Goal: Navigation & Orientation: Find specific page/section

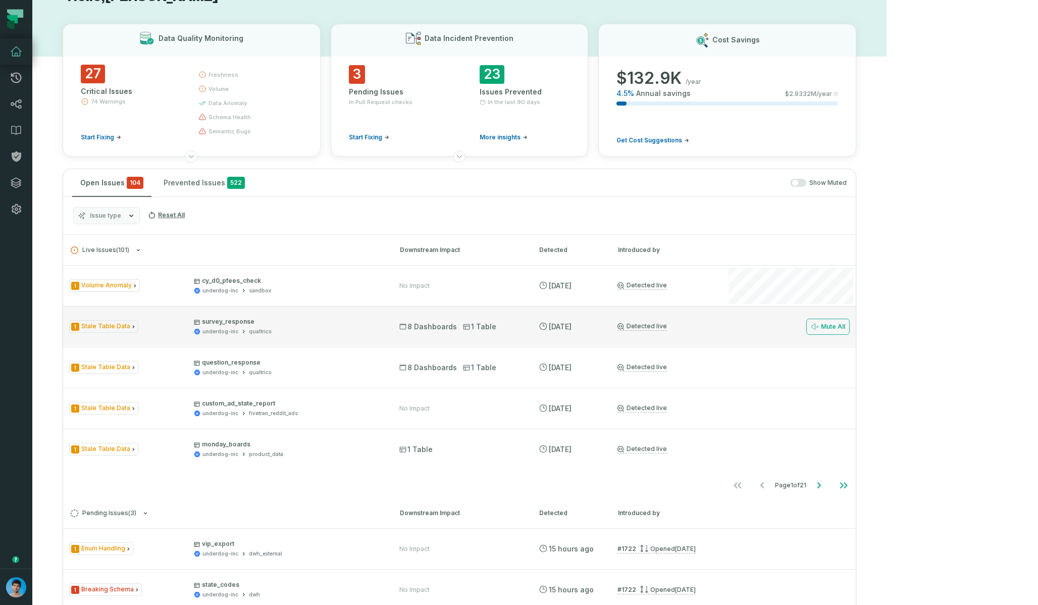
scroll to position [38, 0]
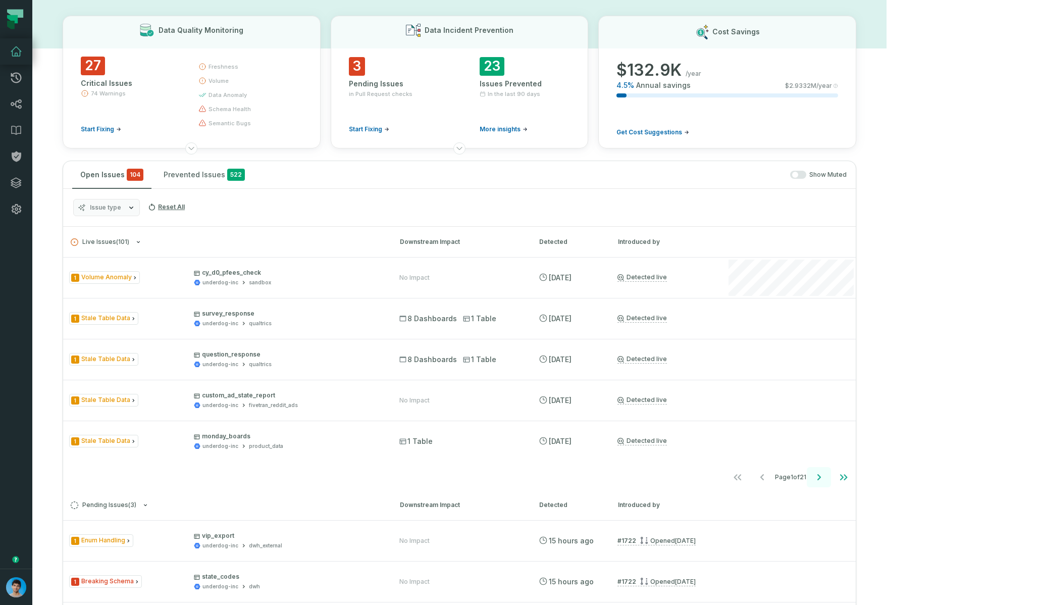
click at [691, 475] on icon "Go to next page" at bounding box center [819, 477] width 12 height 12
click at [691, 476] on icon "Go to next page" at bounding box center [819, 477] width 12 height 12
click at [691, 478] on icon "Go to next page" at bounding box center [819, 477] width 12 height 12
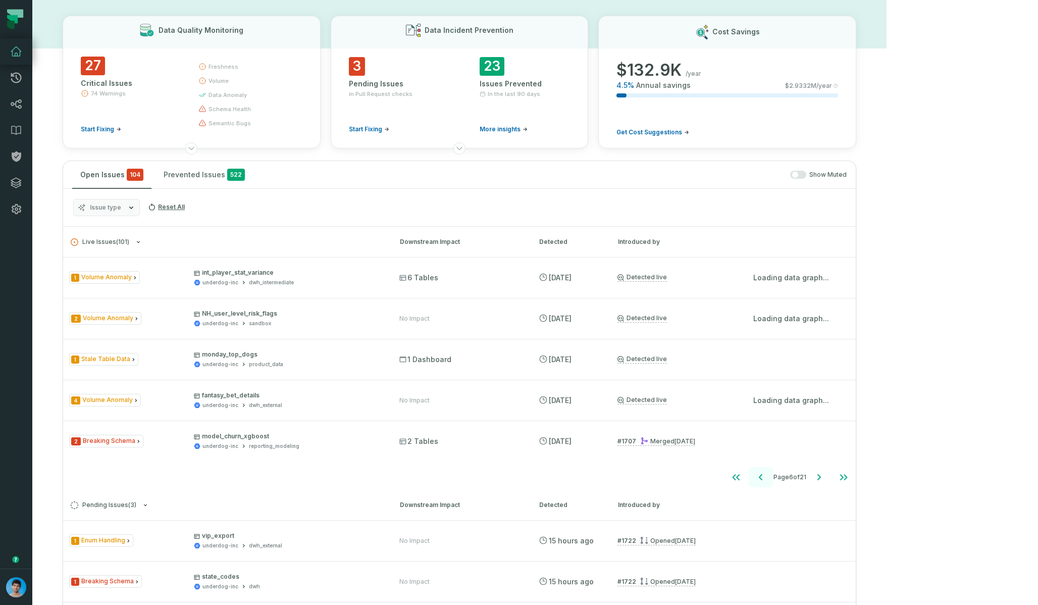
click at [691, 478] on icon "Go to previous page" at bounding box center [761, 477] width 12 height 12
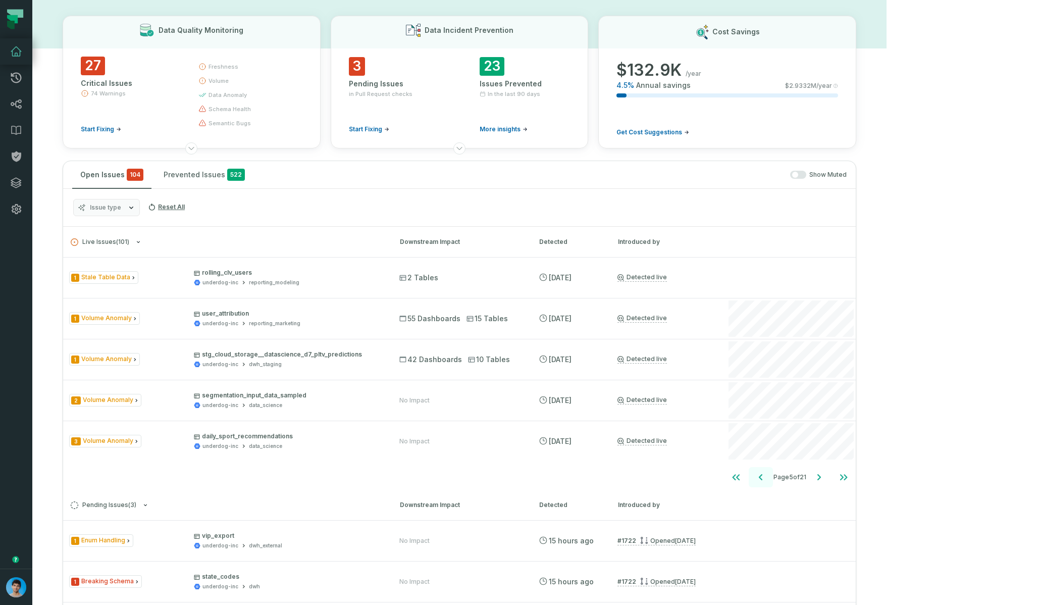
click at [691, 480] on icon "Go to previous page" at bounding box center [761, 477] width 12 height 12
click at [691, 479] on icon "Go to next page" at bounding box center [819, 477] width 12 height 12
click at [691, 474] on icon "Go to next page" at bounding box center [819, 477] width 12 height 12
click at [691, 478] on icon "Go to next page" at bounding box center [819, 477] width 12 height 12
click at [691, 477] on icon "Go to next page" at bounding box center [819, 477] width 12 height 12
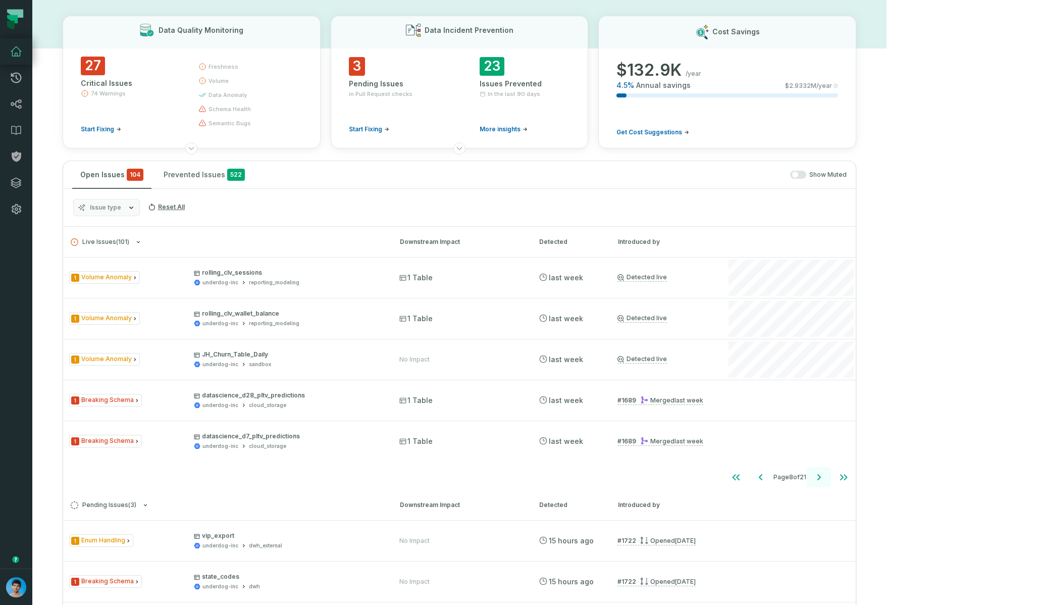
click at [691, 477] on icon "Go to next page" at bounding box center [819, 477] width 12 height 12
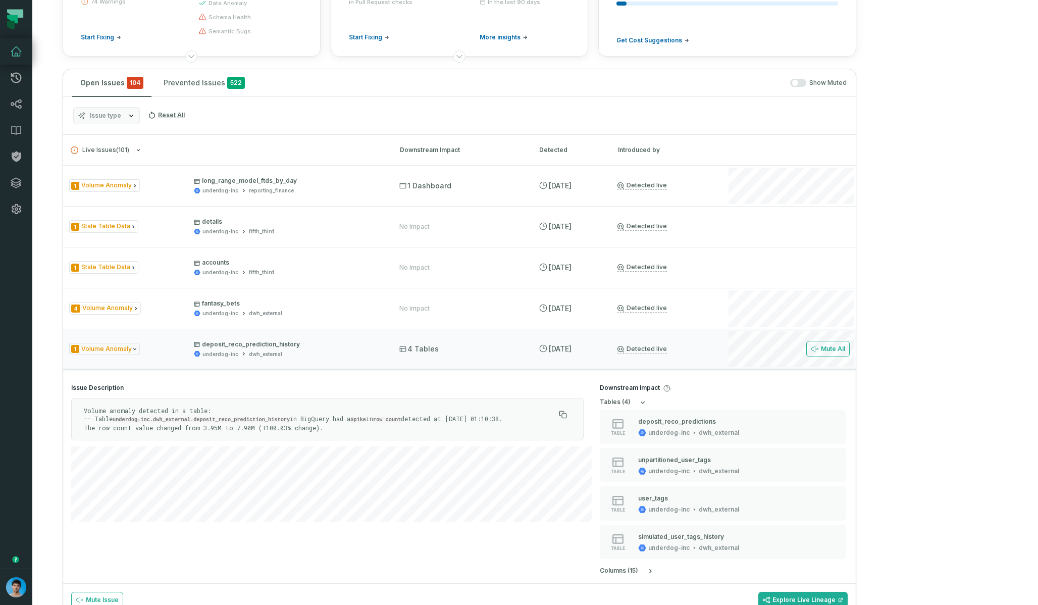
scroll to position [131, 0]
click at [521, 346] on div "4 Tables" at bounding box center [459, 348] width 121 height 10
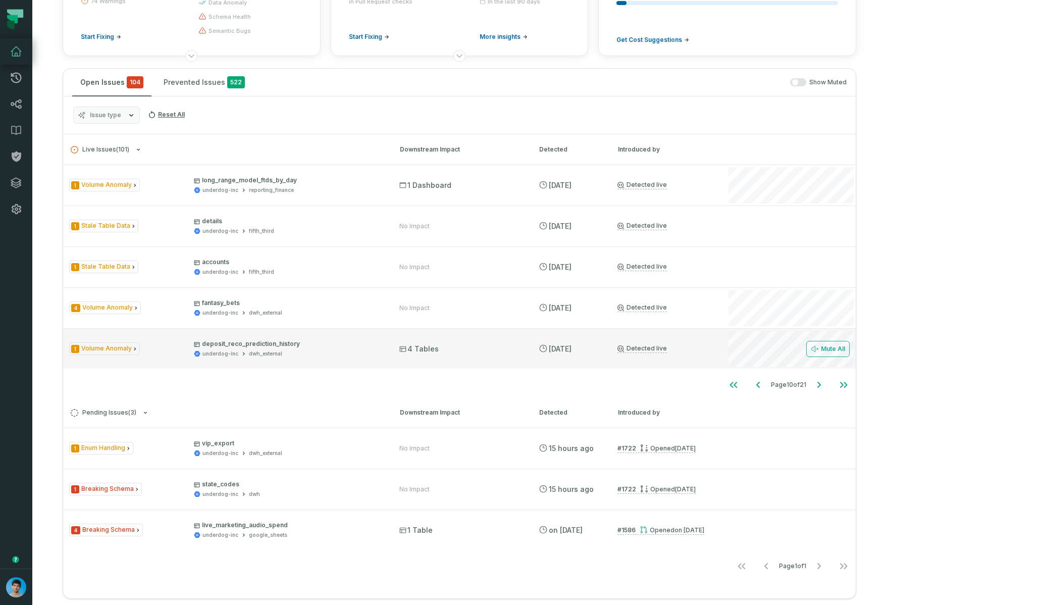
click at [521, 346] on div "4 Tables" at bounding box center [459, 349] width 121 height 10
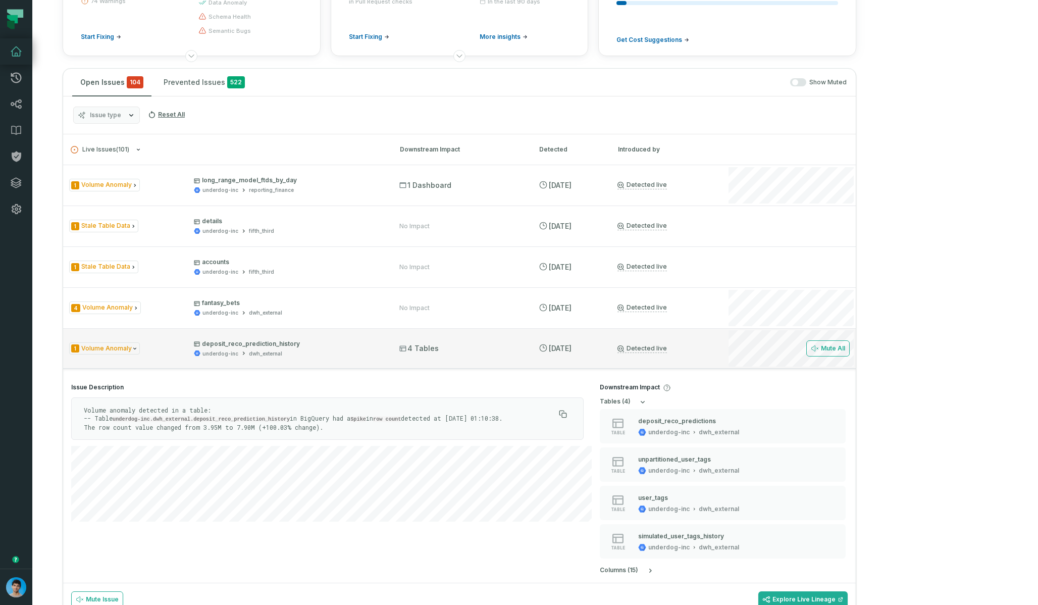
click at [521, 346] on div "4 Tables" at bounding box center [459, 348] width 121 height 10
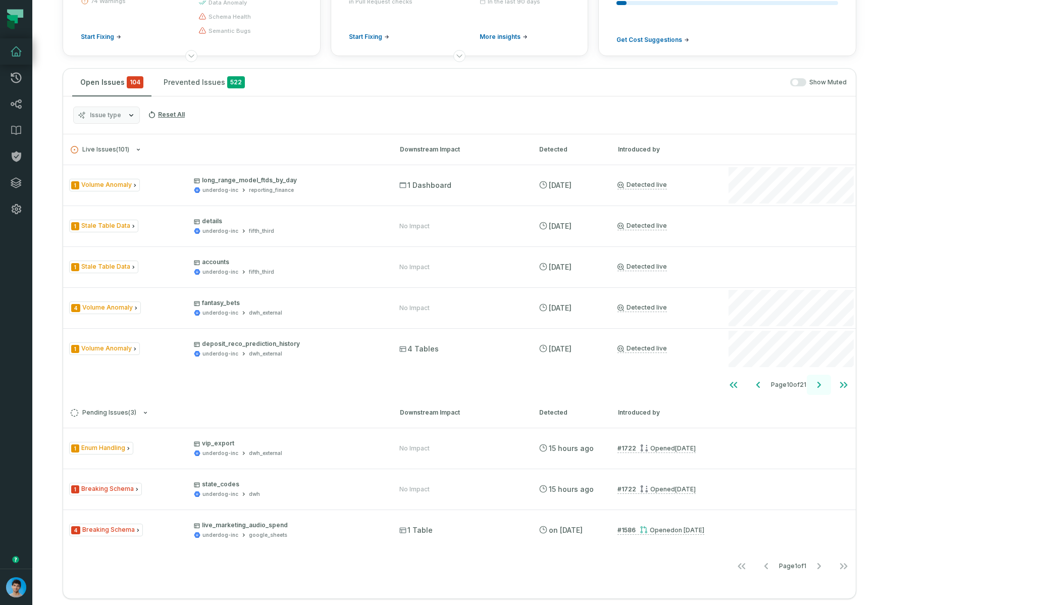
click at [691, 385] on icon "Go to next page" at bounding box center [819, 385] width 12 height 12
click at [691, 392] on button "Go to previous page" at bounding box center [758, 385] width 24 height 20
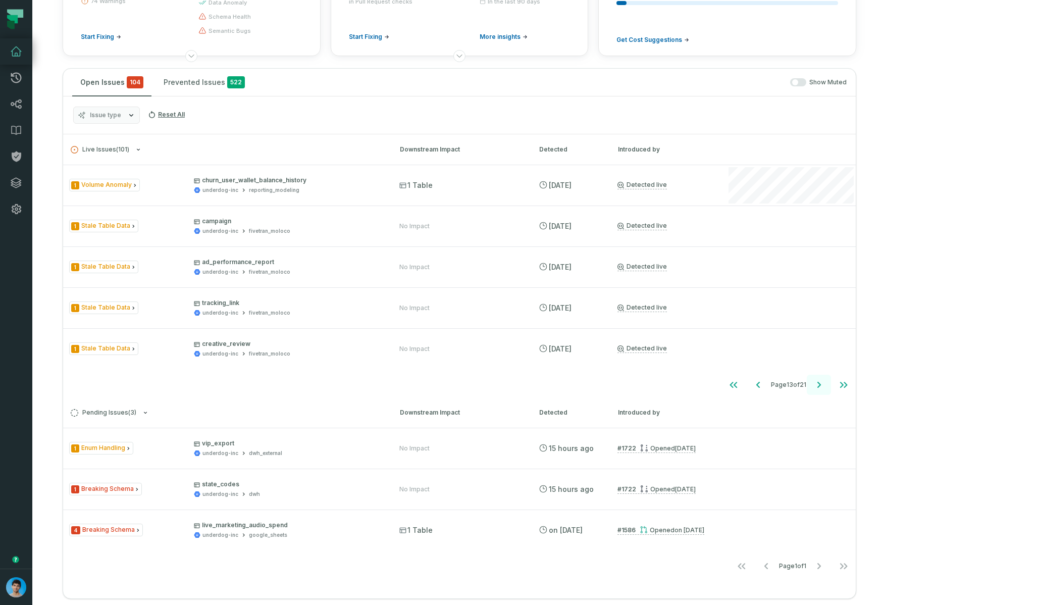
click at [691, 385] on icon "Go to next page" at bounding box center [819, 385] width 12 height 12
click at [691, 386] on icon "Go to previous page" at bounding box center [758, 385] width 12 height 12
click at [691, 384] on icon "Go to next page" at bounding box center [819, 385] width 12 height 12
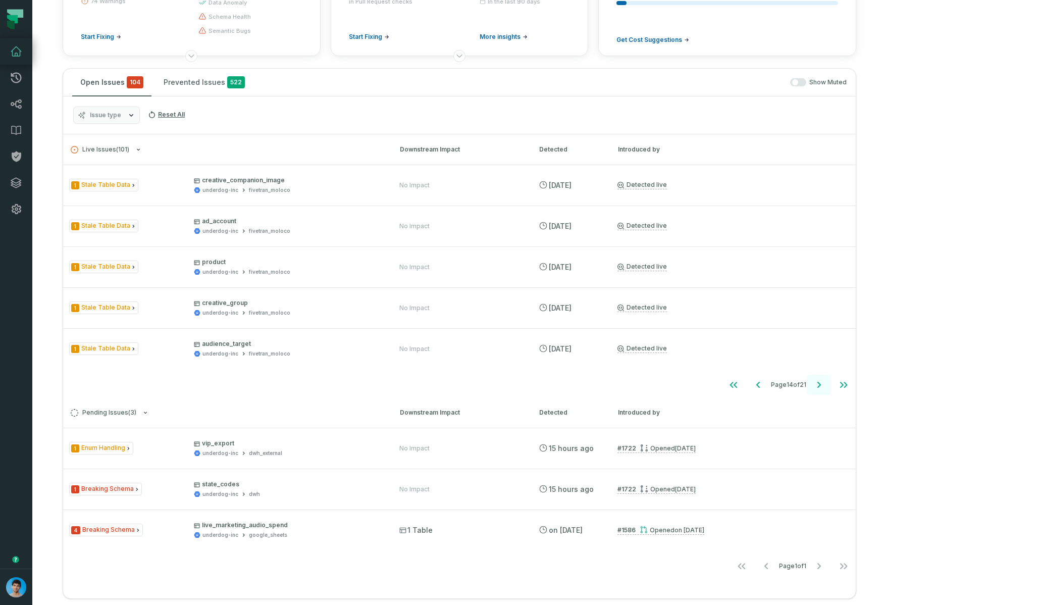
click at [691, 384] on icon "Go to next page" at bounding box center [819, 385] width 12 height 12
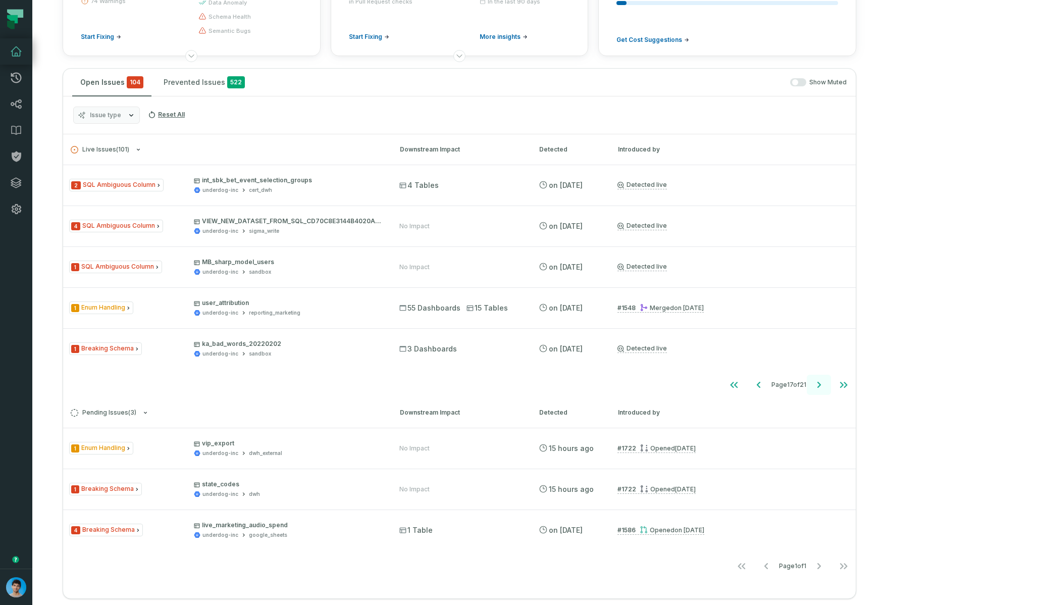
click at [691, 384] on icon "Go to next page" at bounding box center [819, 385] width 12 height 12
